Goal: Task Accomplishment & Management: Manage account settings

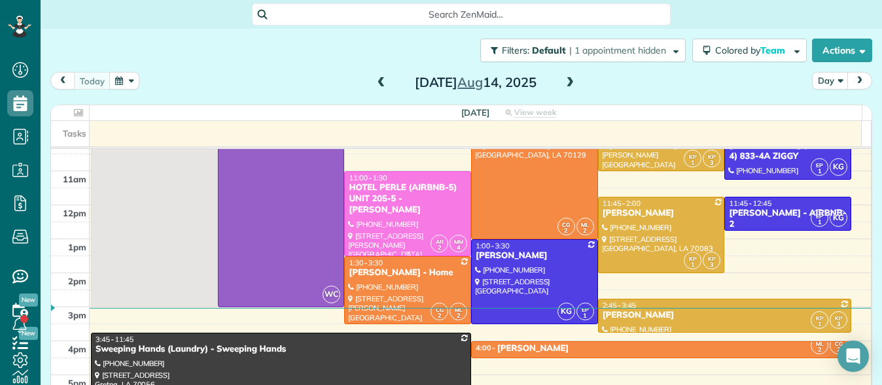
scroll to position [113, 0]
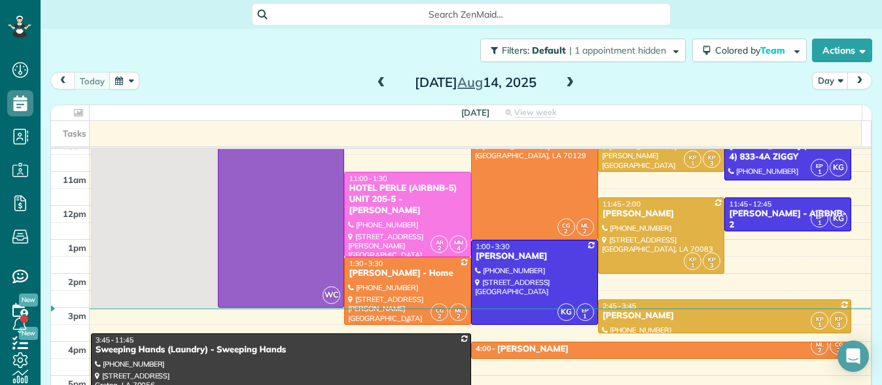
click at [433, 280] on div at bounding box center [408, 291] width 126 height 67
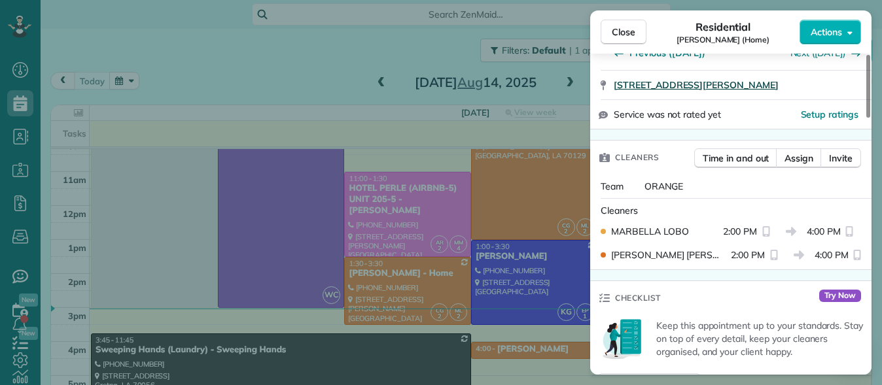
scroll to position [259, 0]
click at [624, 26] on span "Close" at bounding box center [624, 32] width 24 height 13
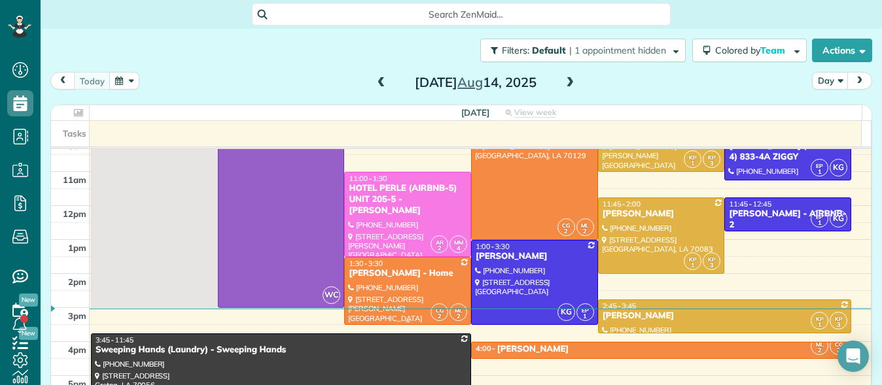
click at [392, 288] on div at bounding box center [408, 291] width 126 height 67
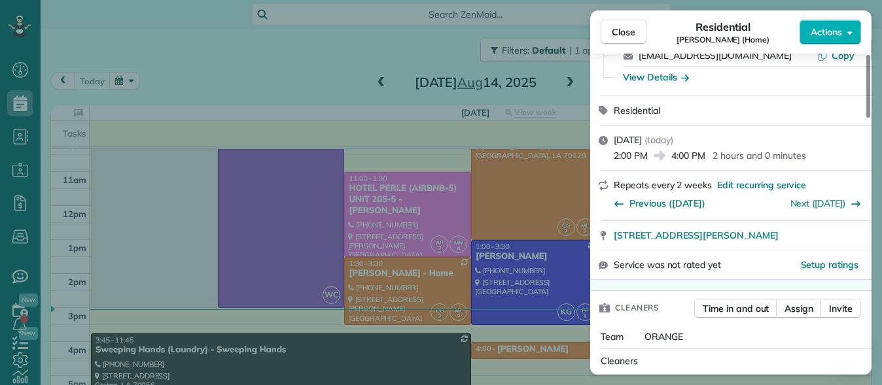
scroll to position [107, 0]
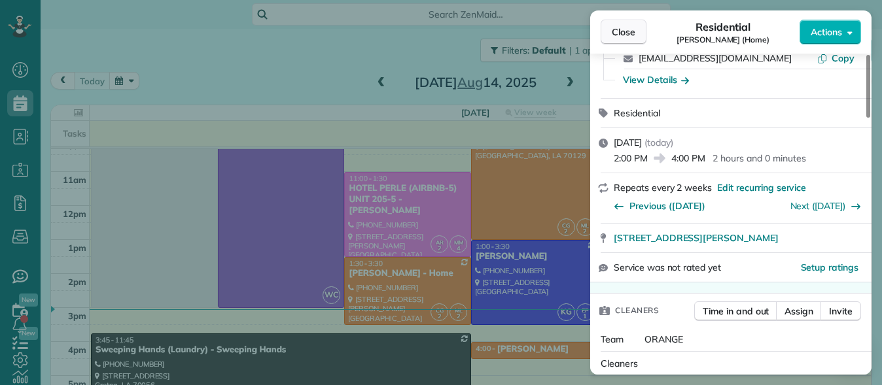
click at [627, 41] on button "Close" at bounding box center [624, 32] width 46 height 25
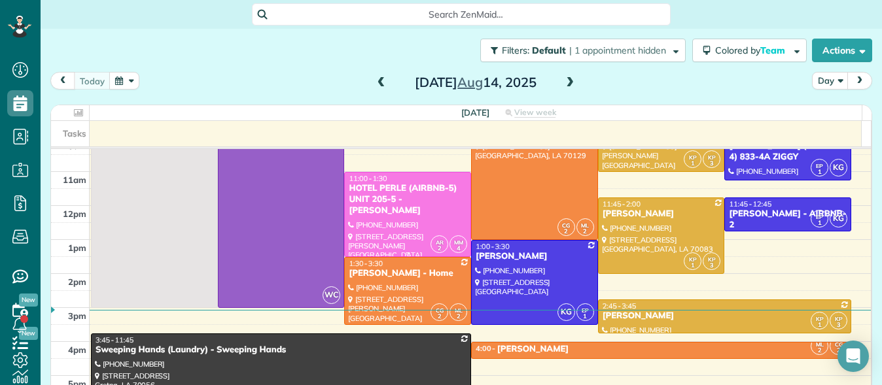
click at [421, 207] on div at bounding box center [408, 215] width 126 height 84
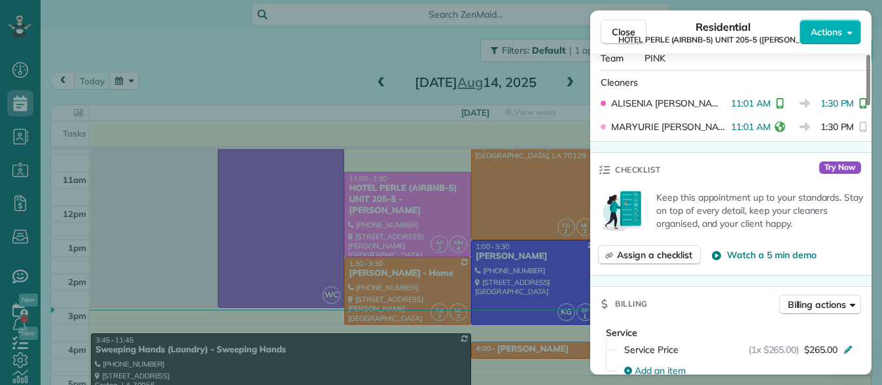
scroll to position [414, 0]
click at [620, 27] on span "Close" at bounding box center [624, 32] width 24 height 13
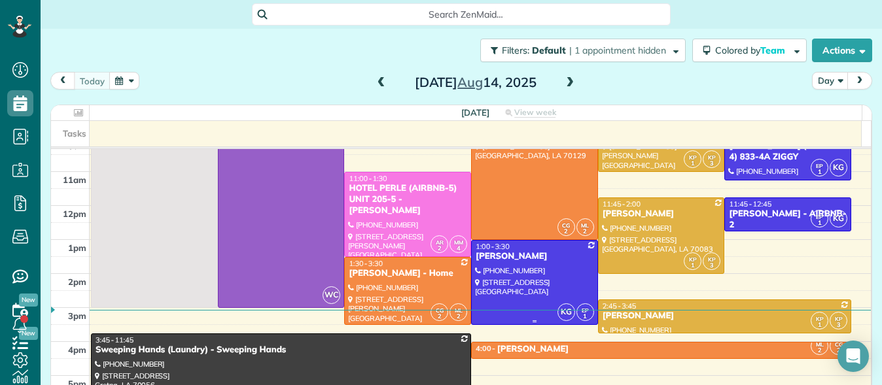
click at [529, 277] on div at bounding box center [535, 283] width 126 height 84
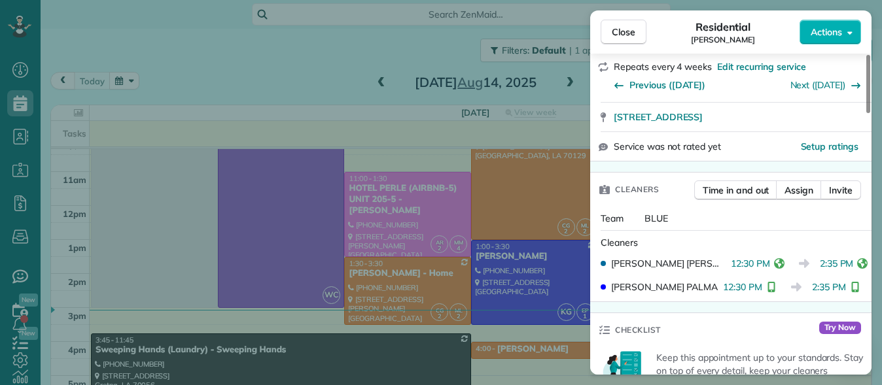
scroll to position [230, 0]
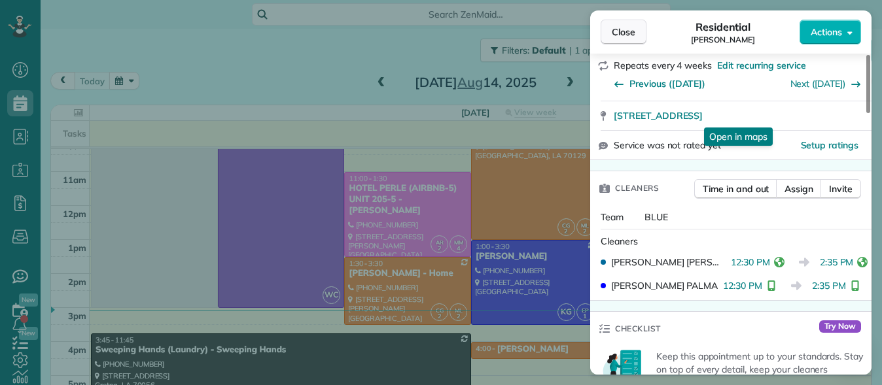
click at [628, 25] on button "Close" at bounding box center [624, 32] width 46 height 25
